Goal: Information Seeking & Learning: Compare options

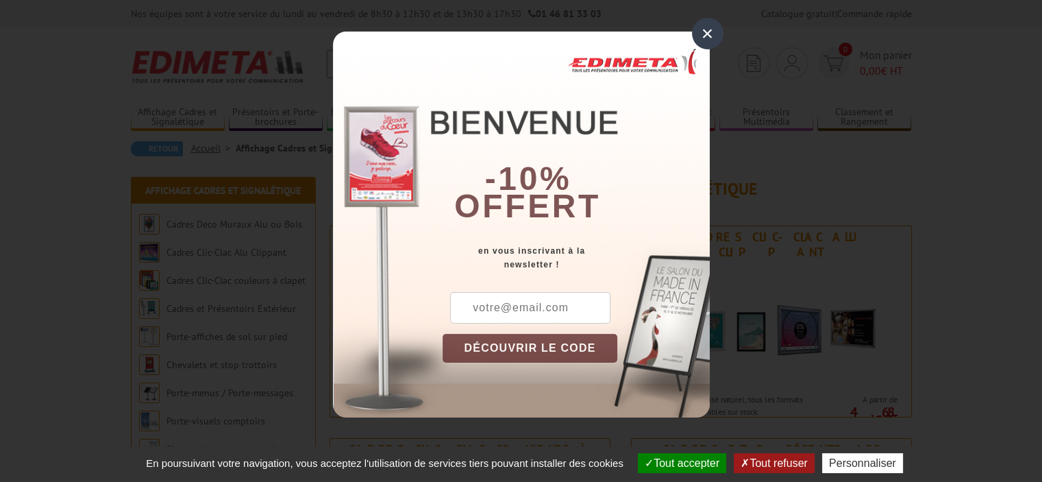
click at [700, 32] on div "×" at bounding box center [708, 34] width 32 height 32
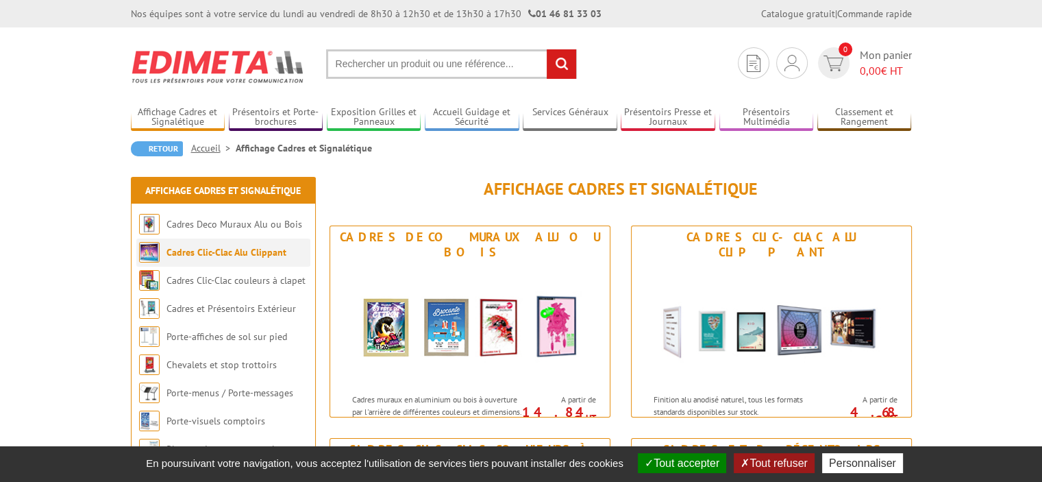
click at [221, 247] on link "Cadres Clic-Clac Alu Clippant" at bounding box center [227, 252] width 120 height 12
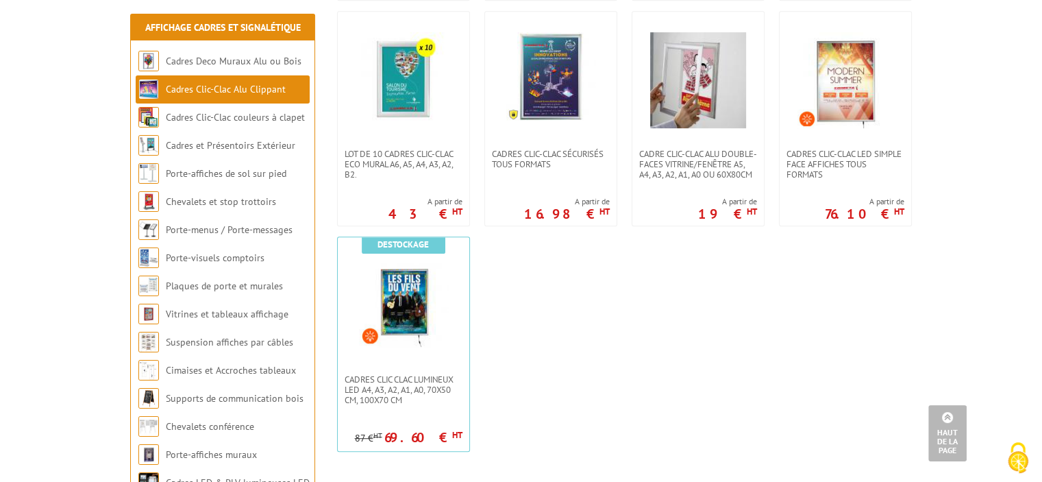
scroll to position [754, 0]
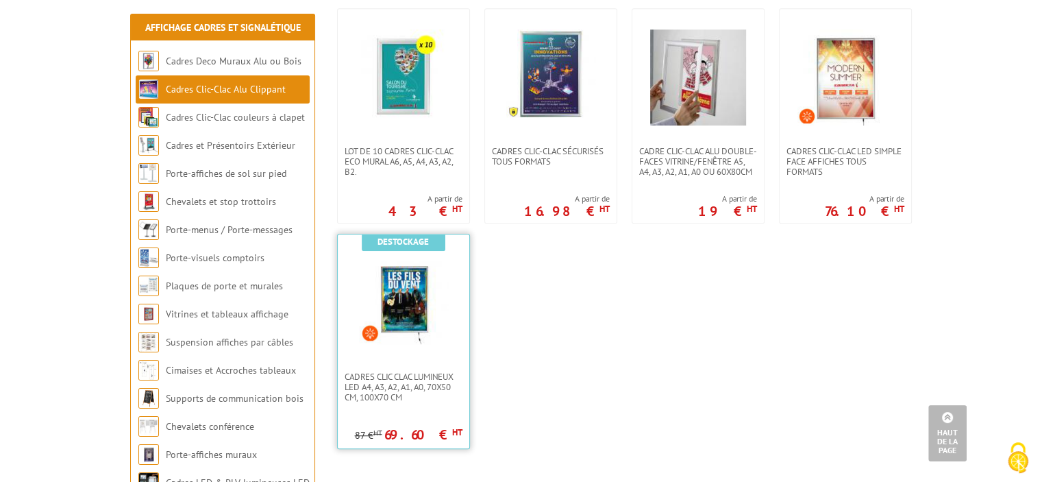
click at [403, 330] on img at bounding box center [403, 299] width 89 height 89
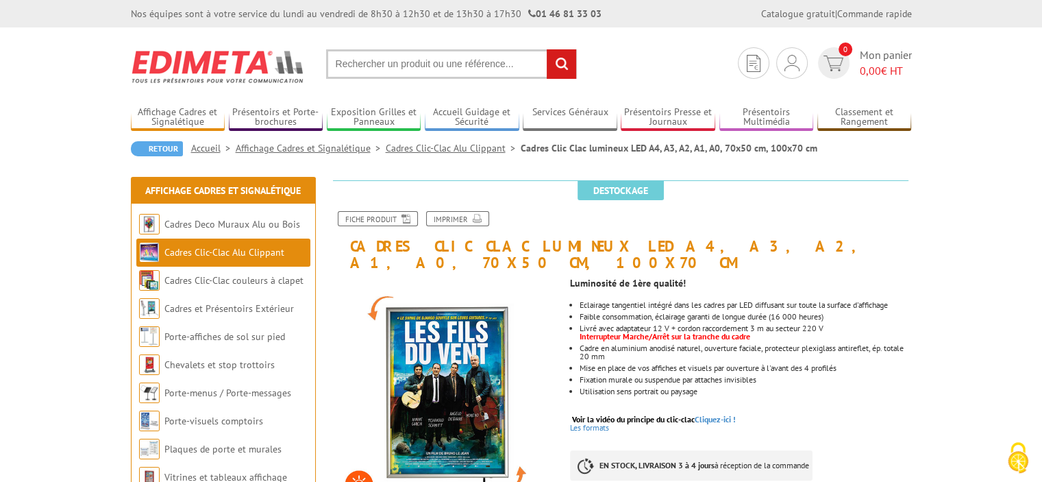
click at [425, 151] on link "Cadres Clic-Clac Alu Clippant" at bounding box center [453, 148] width 135 height 12
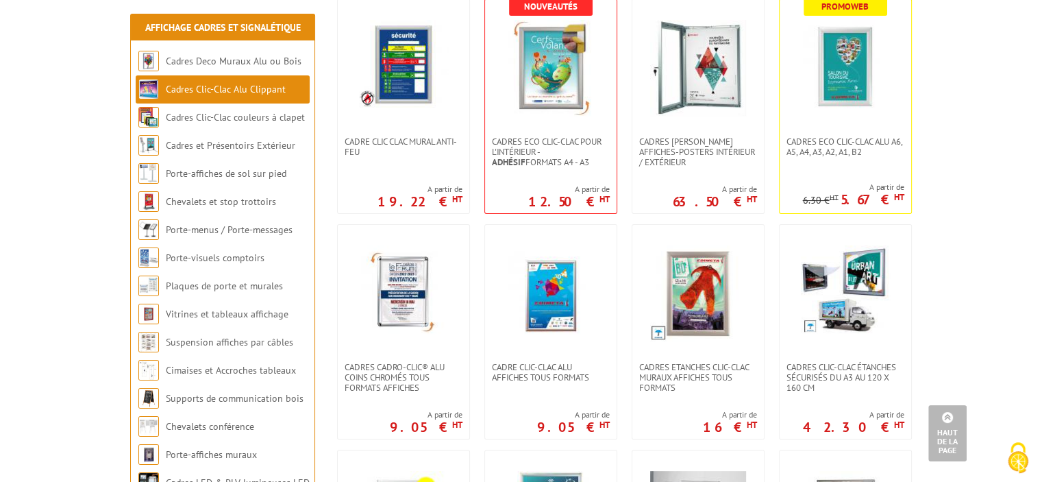
scroll to position [343, 0]
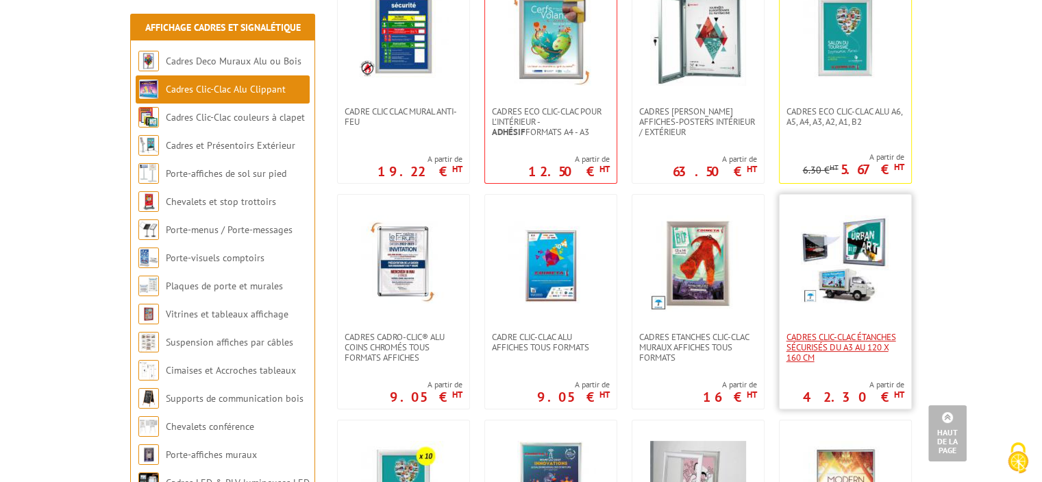
click at [791, 339] on span "Cadres Clic-Clac Étanches Sécurisés du A3 au 120 x 160 cm" at bounding box center [846, 347] width 118 height 31
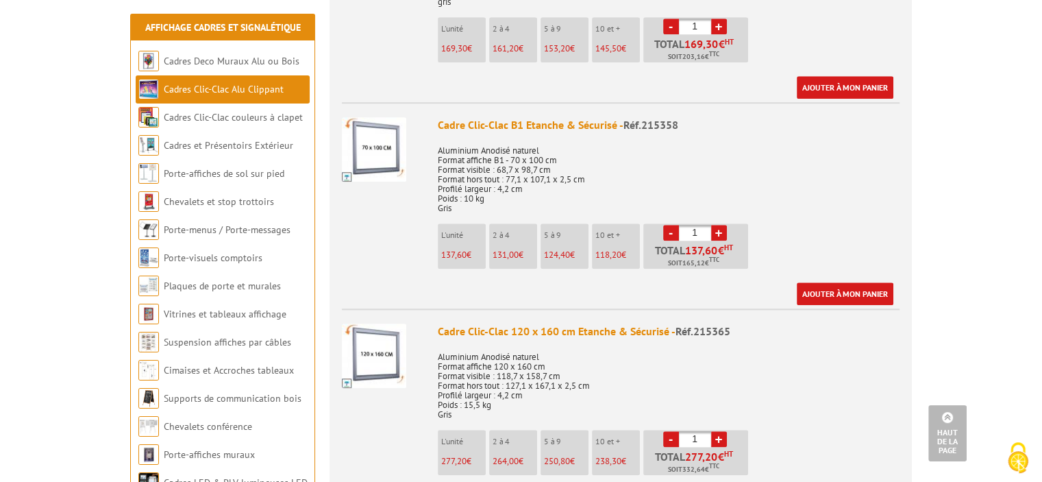
scroll to position [1302, 0]
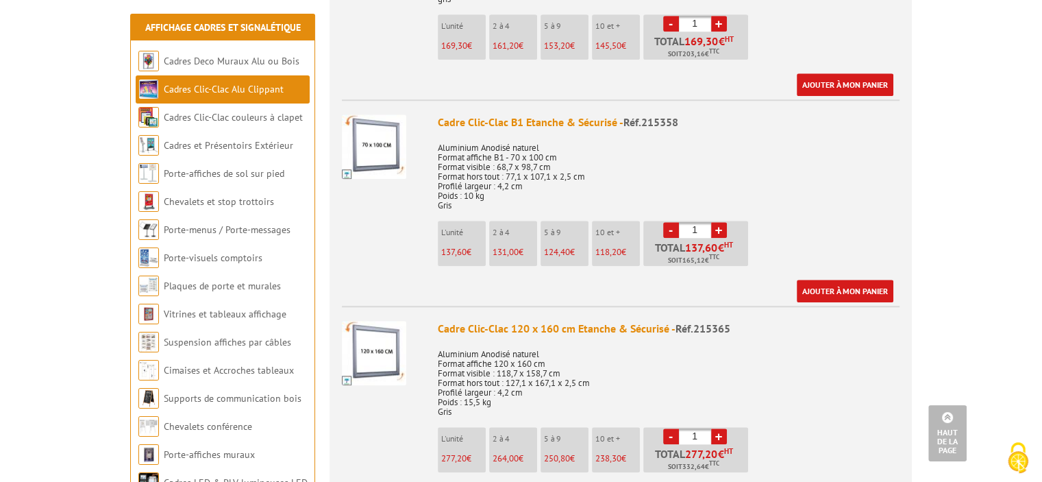
click at [371, 321] on img at bounding box center [374, 353] width 64 height 64
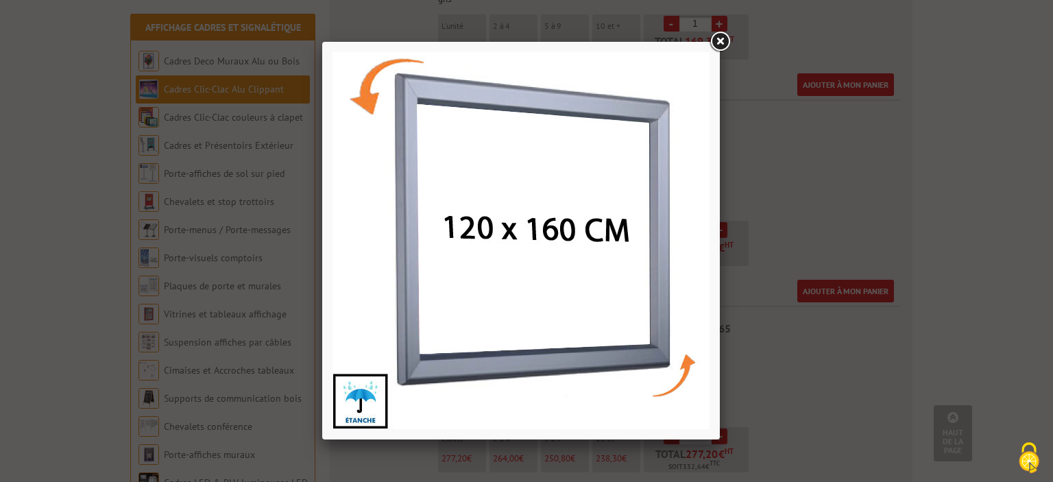
click at [718, 40] on link at bounding box center [719, 41] width 25 height 25
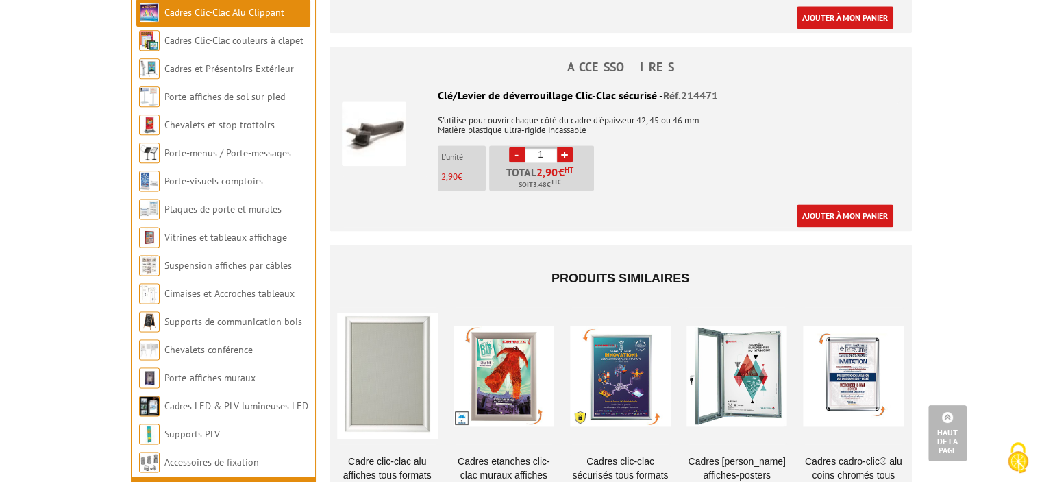
scroll to position [1508, 0]
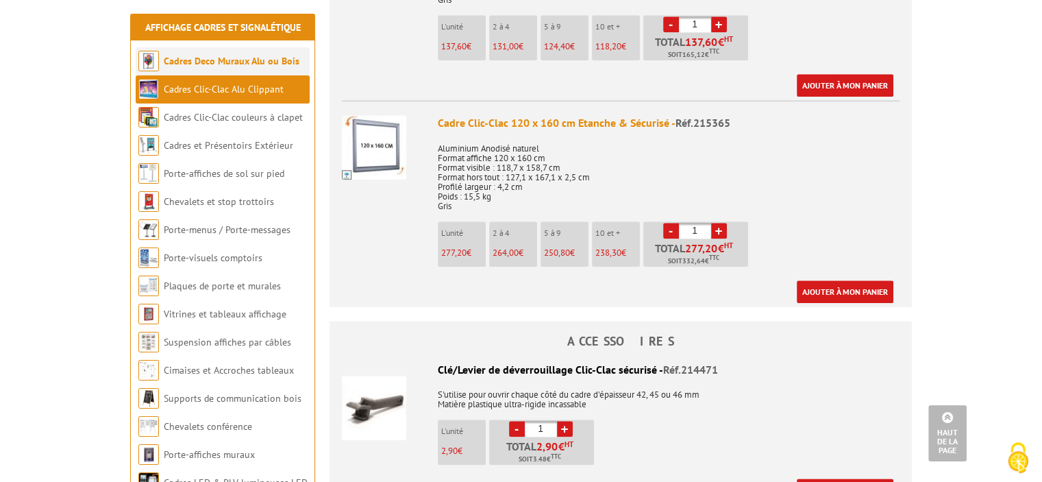
click at [216, 60] on link "Cadres Deco Muraux Alu ou Bois" at bounding box center [232, 61] width 136 height 12
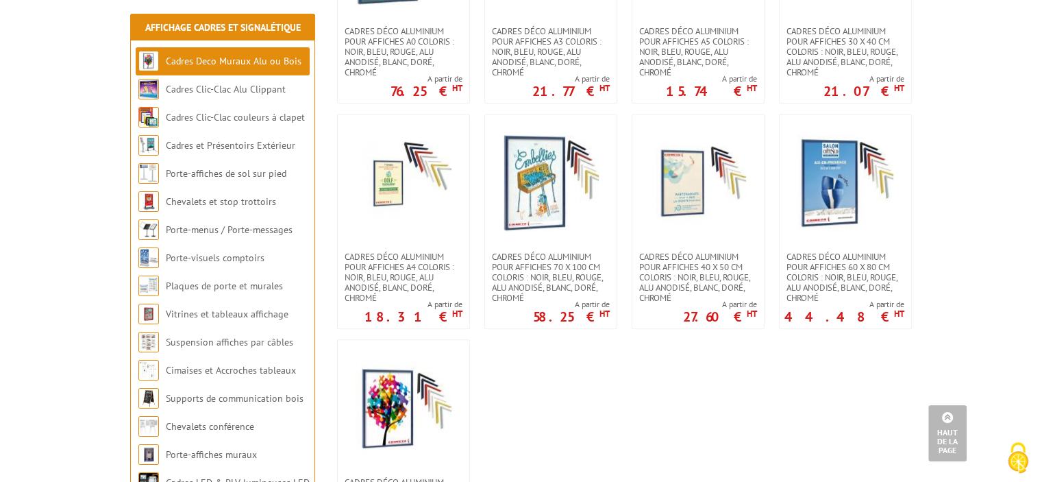
scroll to position [1234, 0]
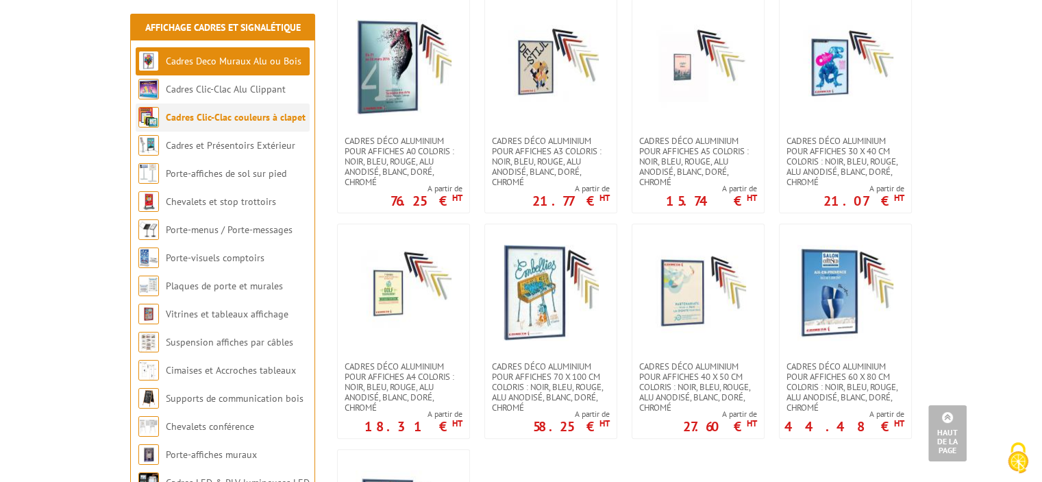
click at [241, 113] on link "Cadres Clic-Clac couleurs à clapet" at bounding box center [236, 117] width 140 height 12
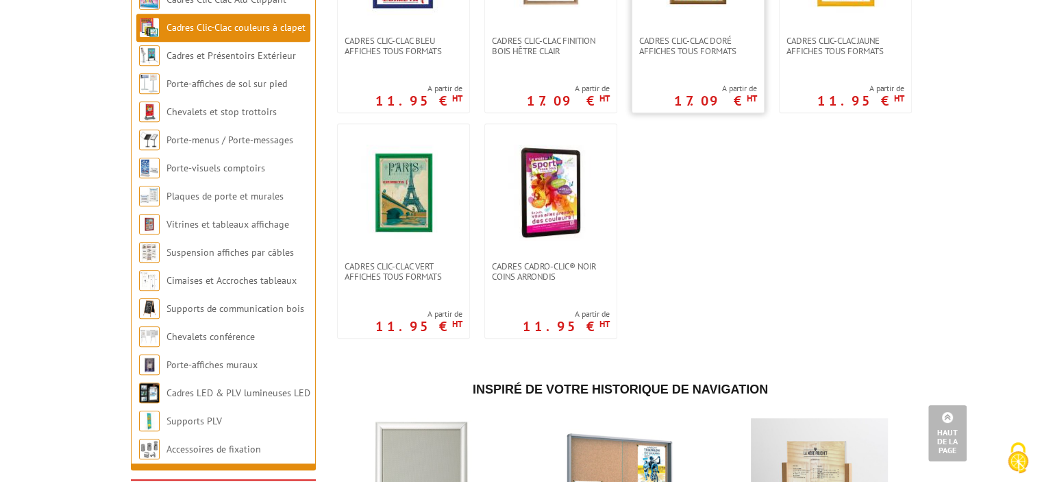
scroll to position [617, 0]
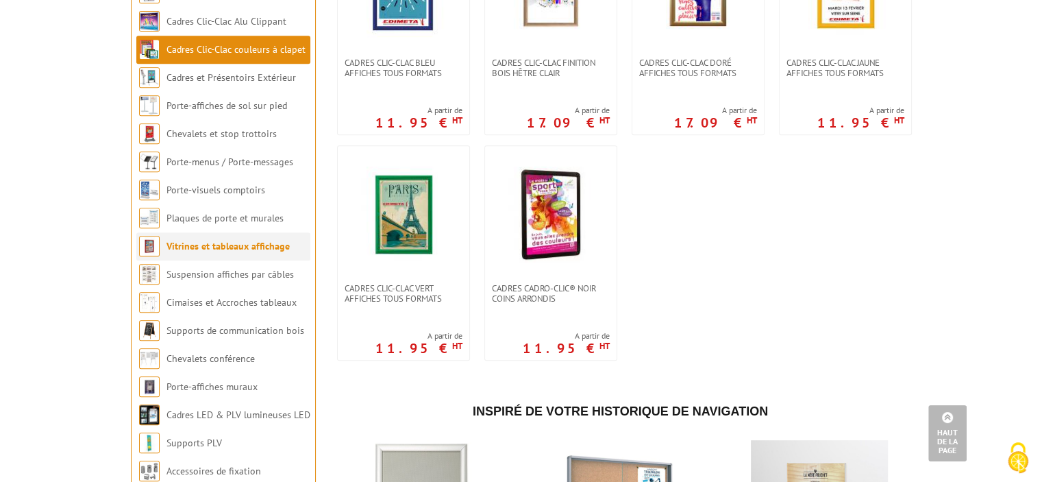
click at [217, 252] on link "Vitrines et tableaux affichage" at bounding box center [228, 246] width 123 height 12
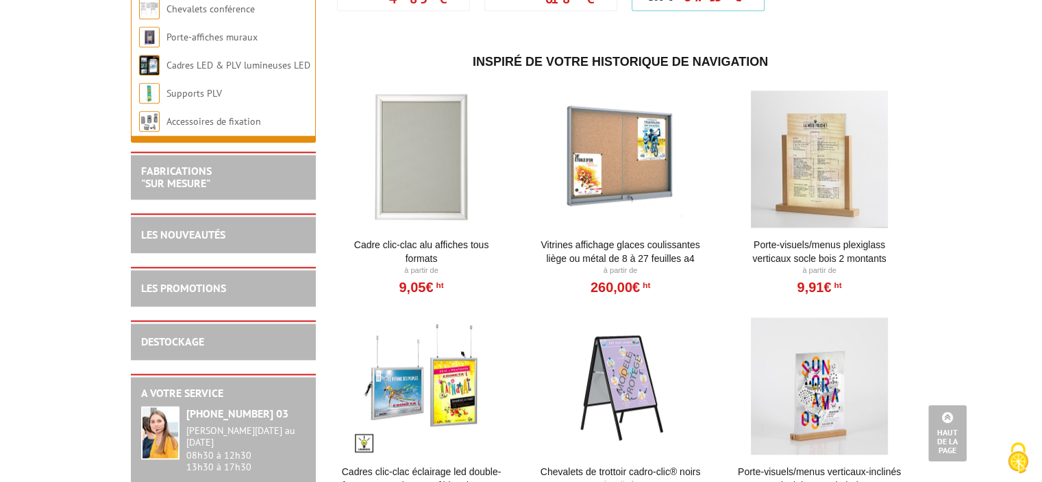
scroll to position [1645, 0]
